Goal: Task Accomplishment & Management: Manage account settings

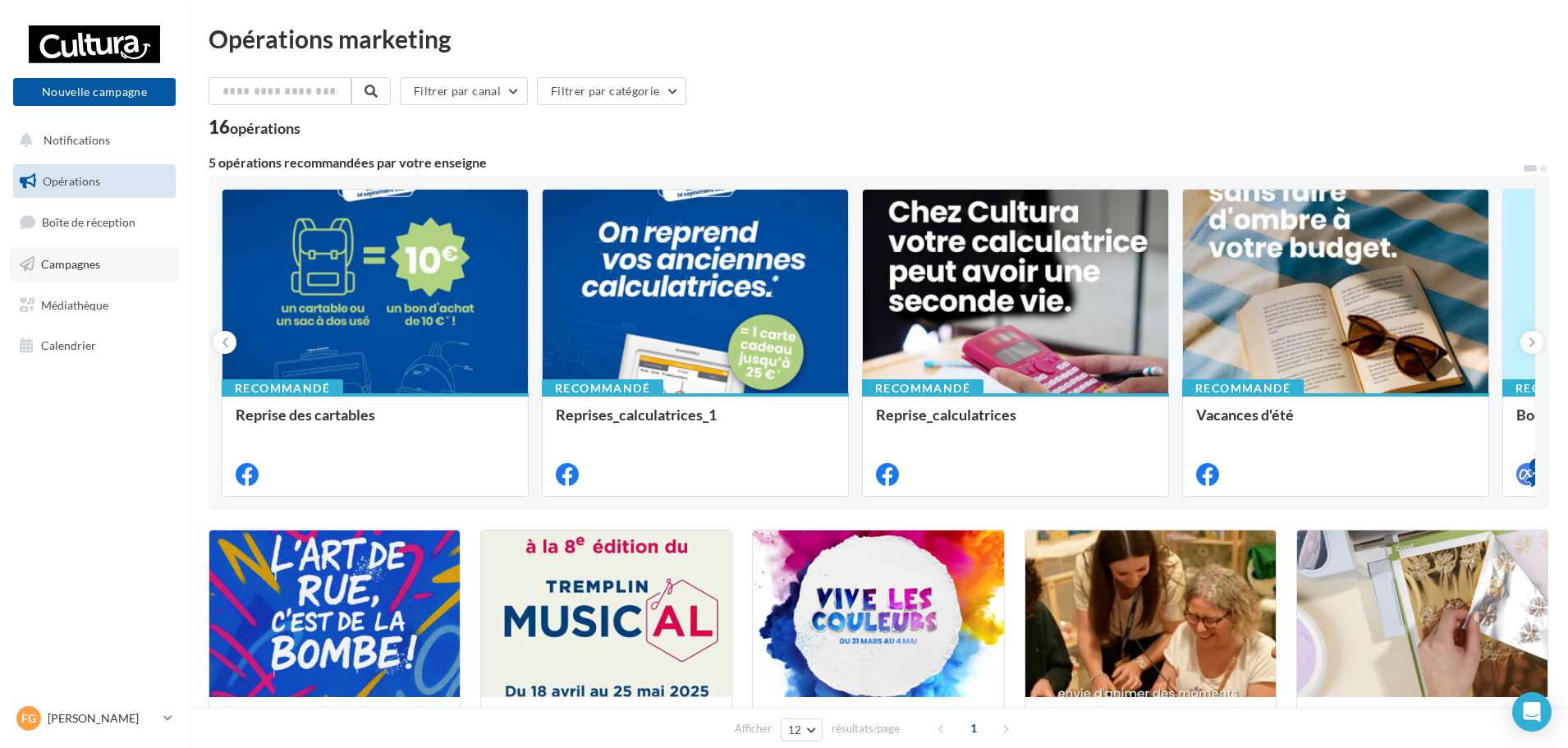
click at [45, 269] on span "Campagnes" at bounding box center [70, 264] width 59 height 14
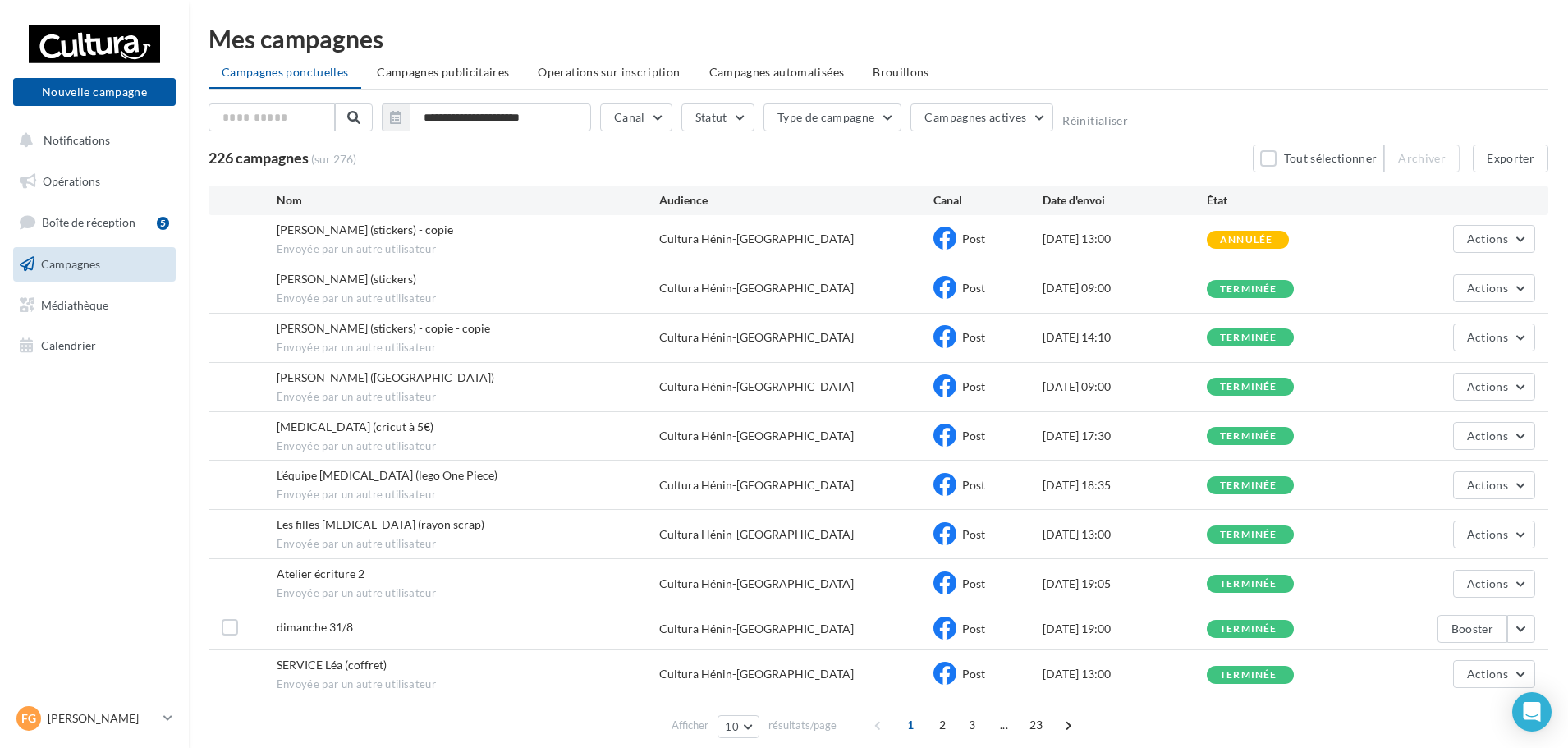
drag, startPoint x: 1104, startPoint y: 338, endPoint x: 1139, endPoint y: 333, distance: 35.4
click at [1139, 333] on div "16/09/2025 14:10" at bounding box center [1125, 337] width 165 height 17
click at [1101, 291] on div "18/09/2025 09:00" at bounding box center [1125, 287] width 165 height 17
drag, startPoint x: 1098, startPoint y: 289, endPoint x: 1133, endPoint y: 285, distance: 35.2
click at [1133, 285] on div "18/09/2025 09:00" at bounding box center [1125, 287] width 165 height 17
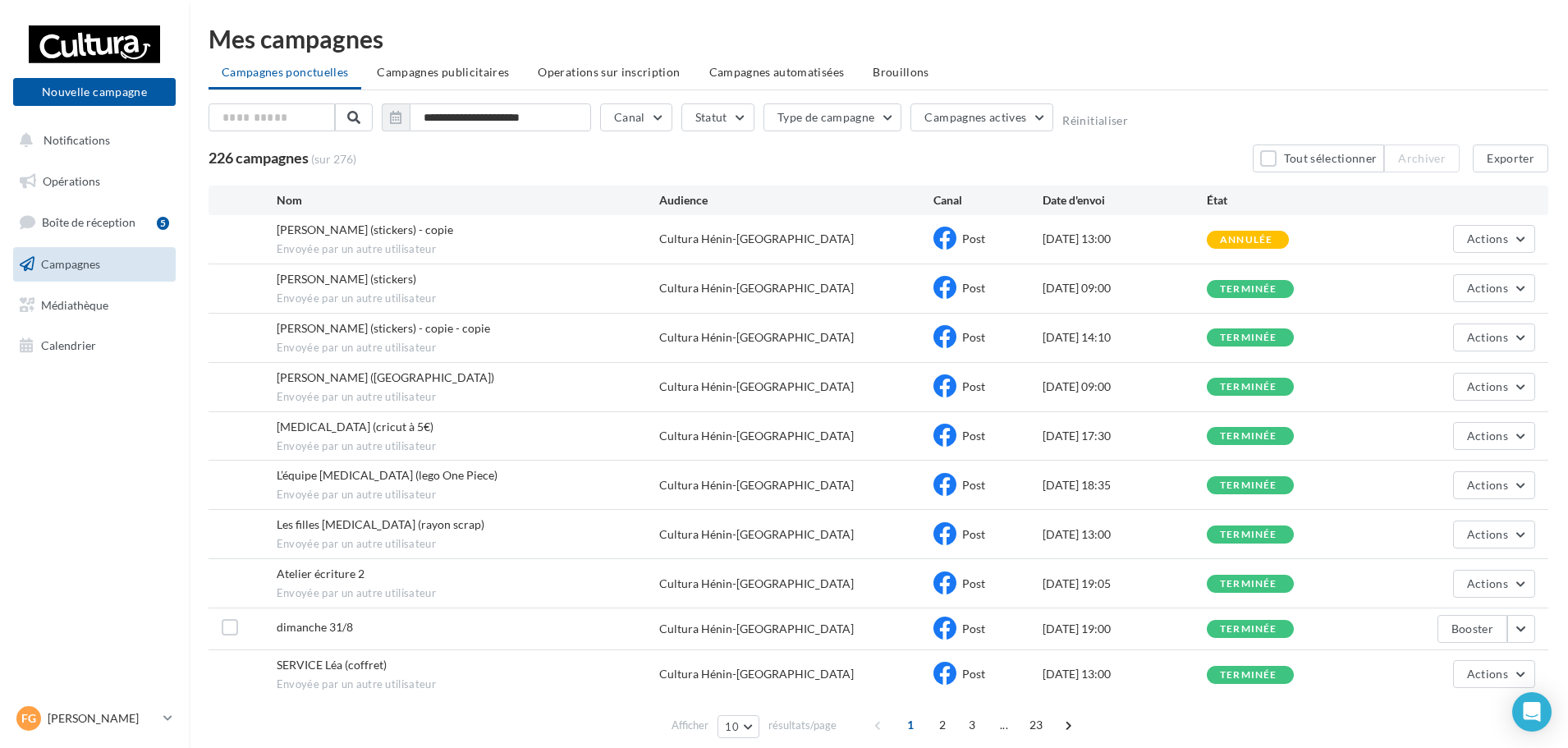
click at [1154, 292] on div "18/09/2025 09:00" at bounding box center [1125, 287] width 165 height 17
click at [82, 227] on span "Boîte de réception" at bounding box center [89, 222] width 93 height 14
